Goal: Book appointment/travel/reservation

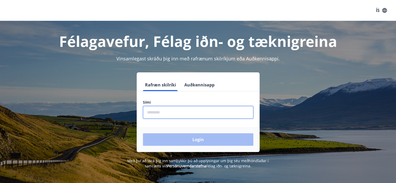
click at [155, 109] on input "phone" at bounding box center [198, 112] width 111 height 13
type input "********"
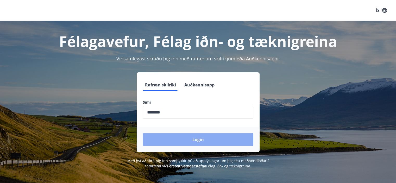
click at [173, 141] on button "Login" at bounding box center [198, 139] width 111 height 13
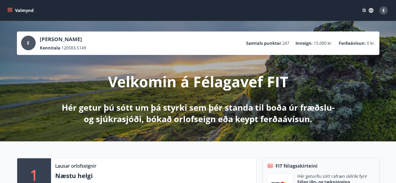
click at [12, 13] on button "Valmynd" at bounding box center [20, 10] width 29 height 9
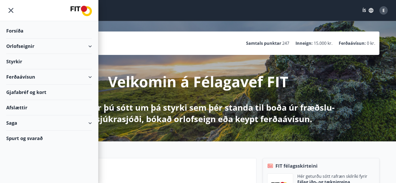
click at [17, 45] on div "Orlofseignir" at bounding box center [49, 46] width 86 height 15
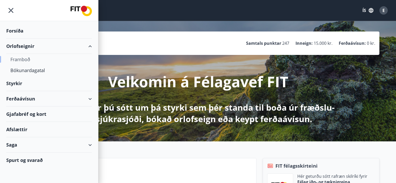
click at [21, 61] on div "Framboð" at bounding box center [48, 59] width 77 height 11
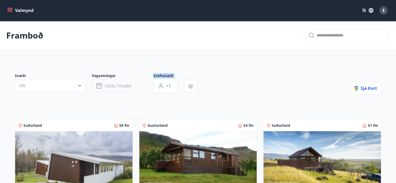
drag, startPoint x: 128, startPoint y: 94, endPoint x: 127, endPoint y: 88, distance: 5.3
click at [127, 88] on div "Svæði Allt Dagsetningar Veldu tímabil Svefnstæði +1" at bounding box center [109, 83] width 189 height 21
click at [127, 88] on span "Veldu tímabil" at bounding box center [118, 86] width 27 height 6
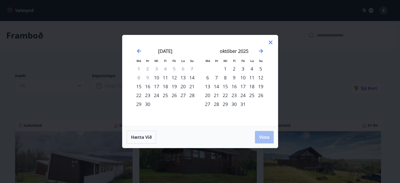
click at [271, 40] on icon at bounding box center [271, 42] width 6 height 6
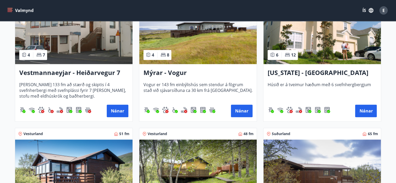
scroll to position [523, 0]
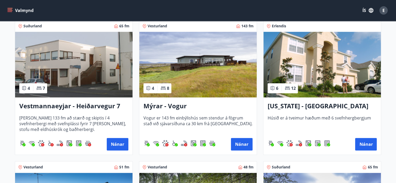
click at [362, 136] on div "Florida - Orlando Húsið er á tveimur hæðum með 6 svefnhergbergjum Nánar" at bounding box center [323, 125] width 118 height 57
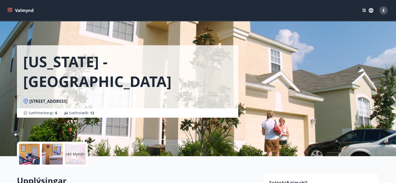
click at [396, 47] on div "Florida - Orlando 2705 Manesty Lane, Kissimee FL 34747, Windsor Hill Svefnherbe…" at bounding box center [198, 78] width 396 height 156
click at [11, 10] on icon "menu" at bounding box center [11, 10] width 6 height 1
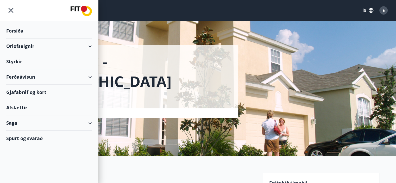
click at [23, 41] on div "Orlofseignir" at bounding box center [49, 46] width 86 height 15
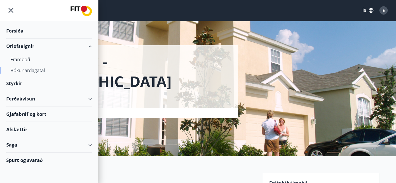
click at [38, 70] on div "Bókunardagatal" at bounding box center [48, 70] width 77 height 11
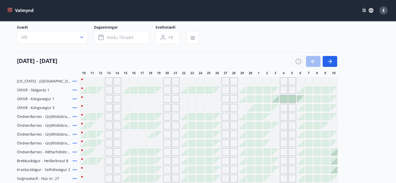
scroll to position [35, 0]
click at [333, 62] on button "button" at bounding box center [330, 62] width 15 height 11
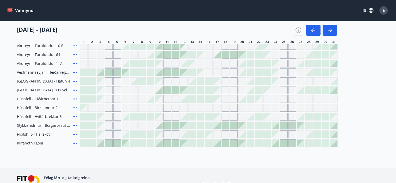
scroll to position [192, 0]
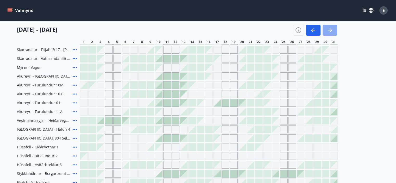
click at [329, 28] on icon "button" at bounding box center [330, 30] width 6 height 6
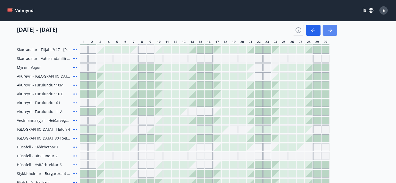
click at [329, 28] on icon "button" at bounding box center [330, 30] width 6 height 6
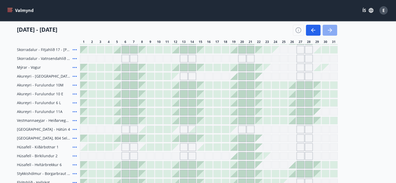
click at [331, 29] on icon "button" at bounding box center [331, 30] width 2 height 4
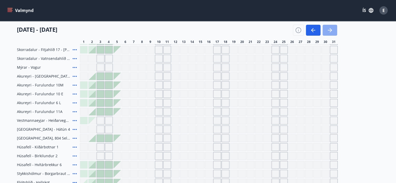
click at [329, 29] on icon "button" at bounding box center [330, 30] width 6 height 6
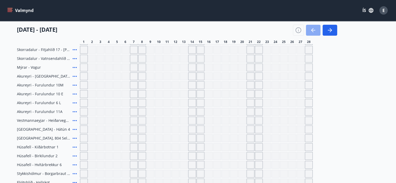
click at [310, 35] on button "button" at bounding box center [313, 30] width 15 height 11
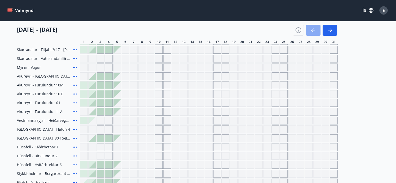
click at [313, 31] on icon "button" at bounding box center [313, 30] width 6 height 6
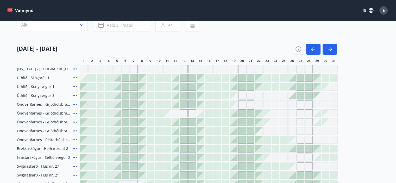
scroll to position [45, 0]
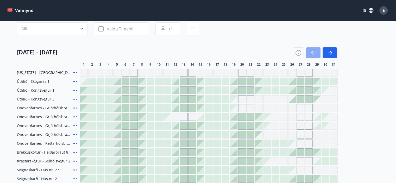
click at [310, 55] on icon "button" at bounding box center [313, 53] width 6 height 6
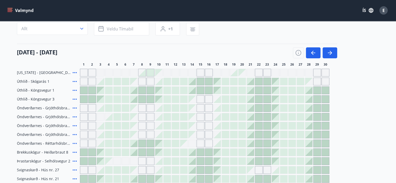
click at [75, 71] on icon at bounding box center [75, 73] width 6 height 6
click at [312, 51] on icon "button" at bounding box center [313, 53] width 6 height 6
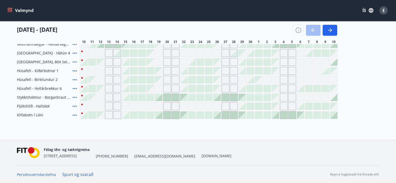
scroll to position [10, 0]
